Goal: Information Seeking & Learning: Learn about a topic

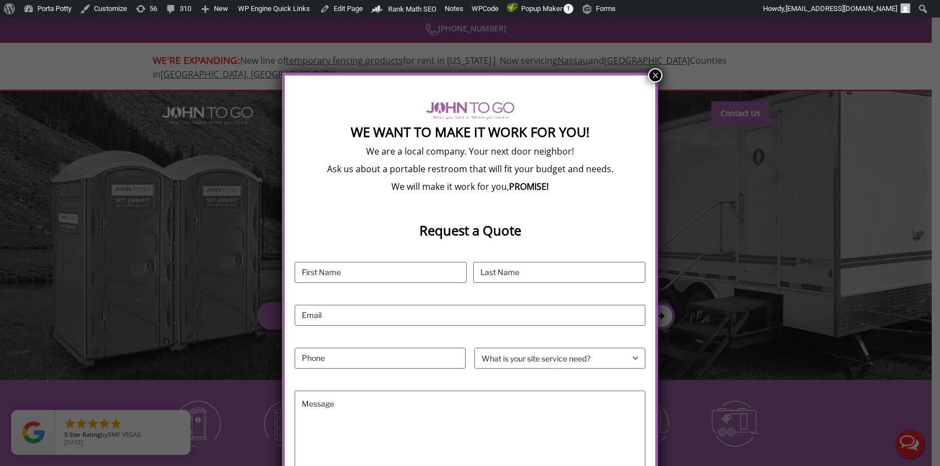
click at [658, 77] on button "×" at bounding box center [655, 75] width 14 height 14
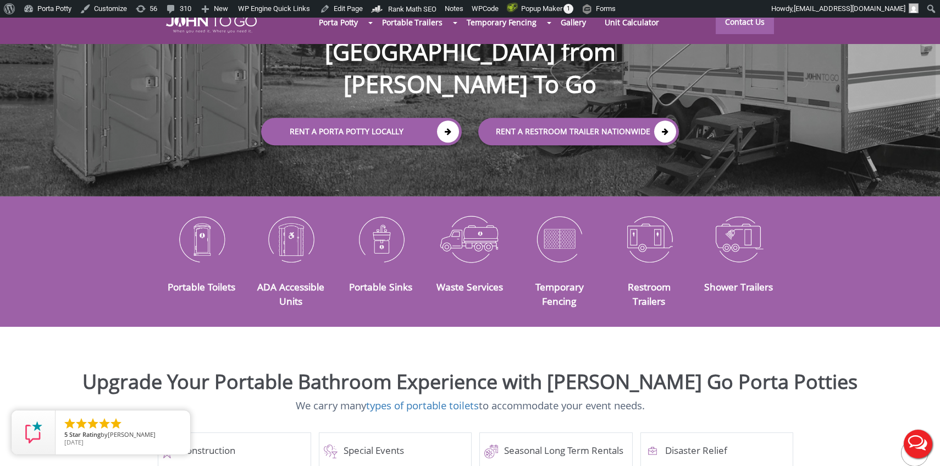
scroll to position [205, 0]
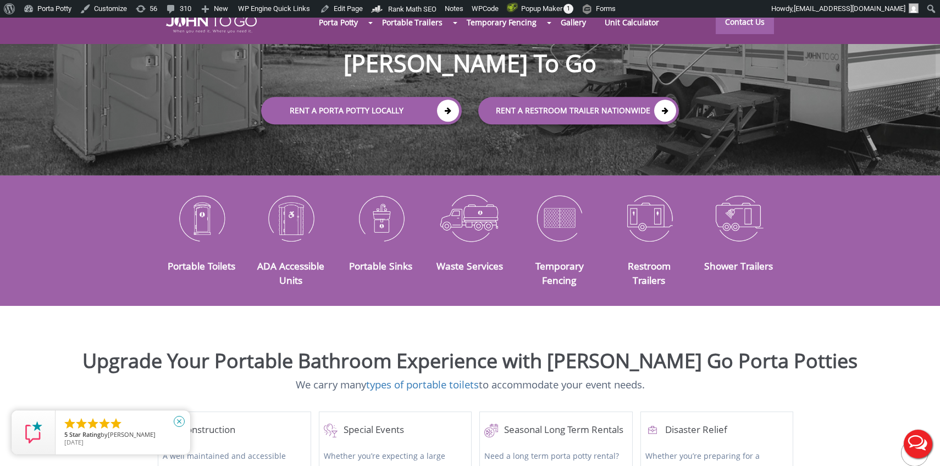
click at [182, 421] on icon "close" at bounding box center [179, 421] width 11 height 11
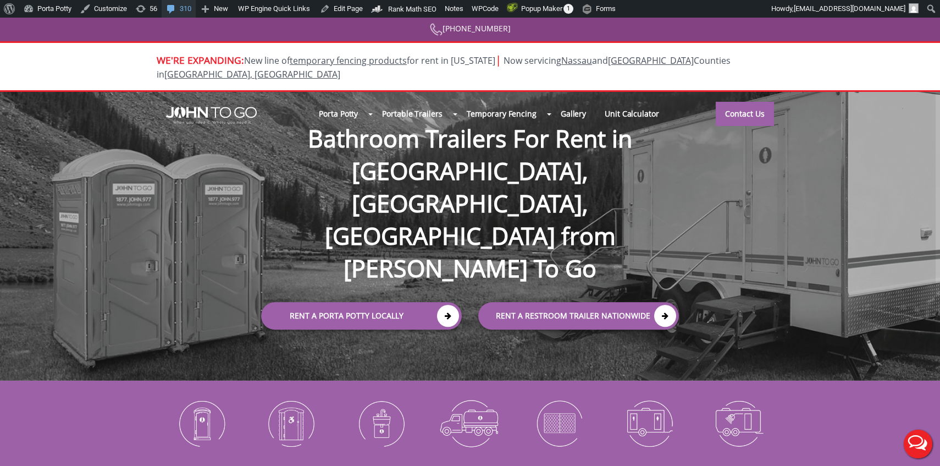
scroll to position [0, 0]
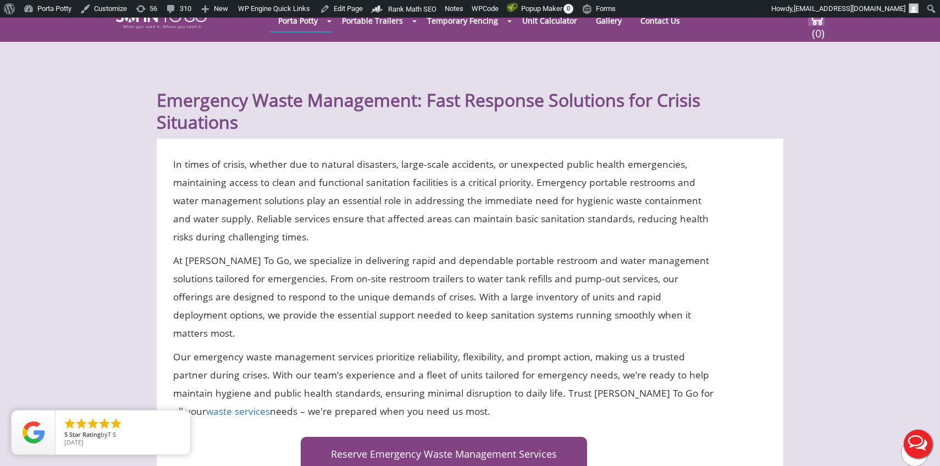
scroll to position [1920, 0]
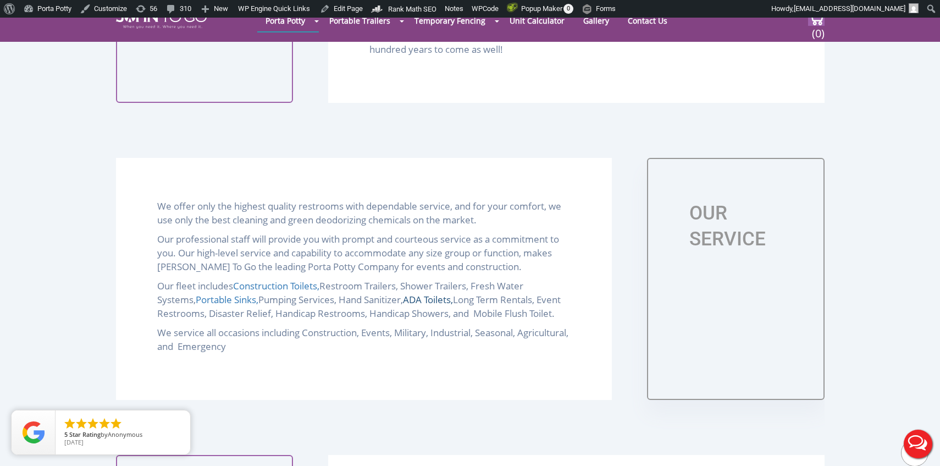
scroll to position [1026, 0]
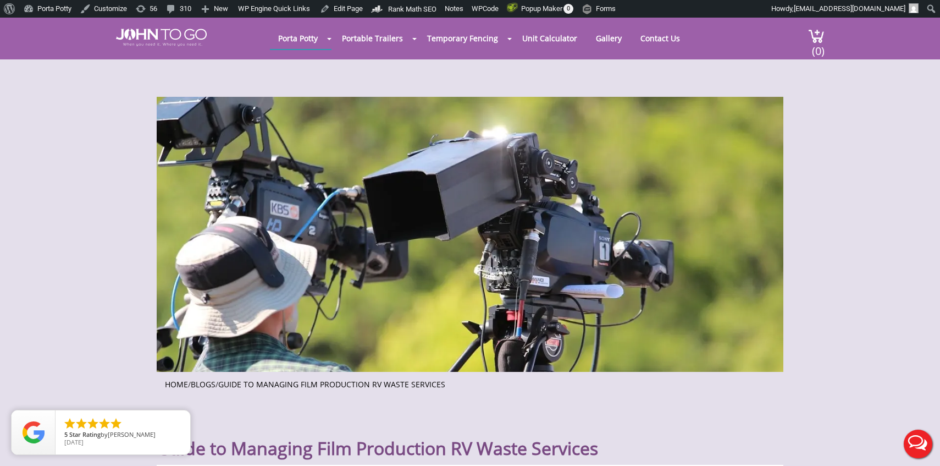
scroll to position [2006, 0]
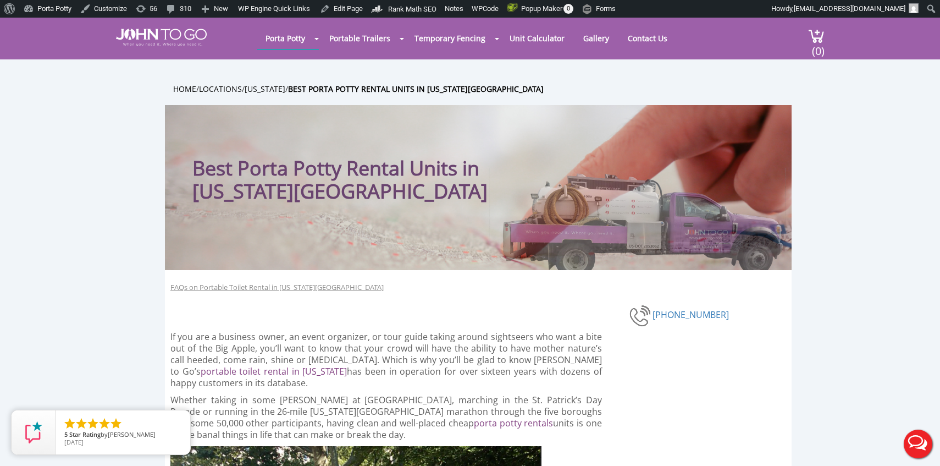
scroll to position [893, 0]
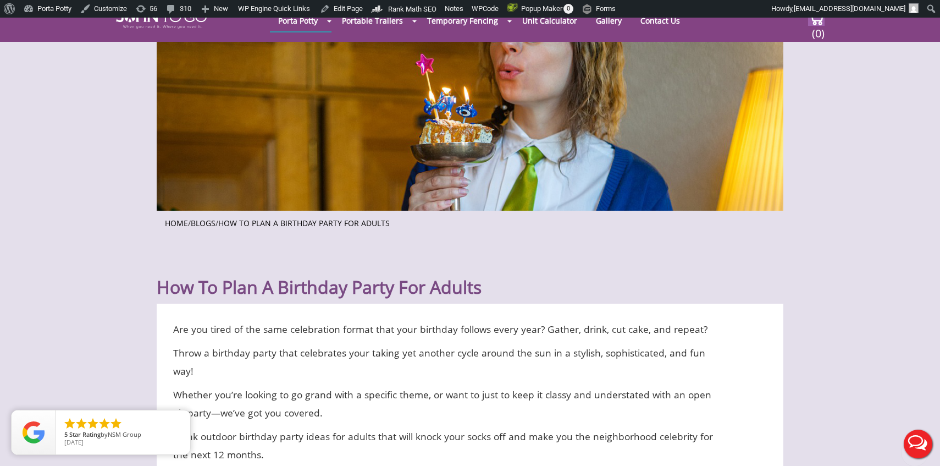
scroll to position [277, 0]
